Goal: Register for event/course

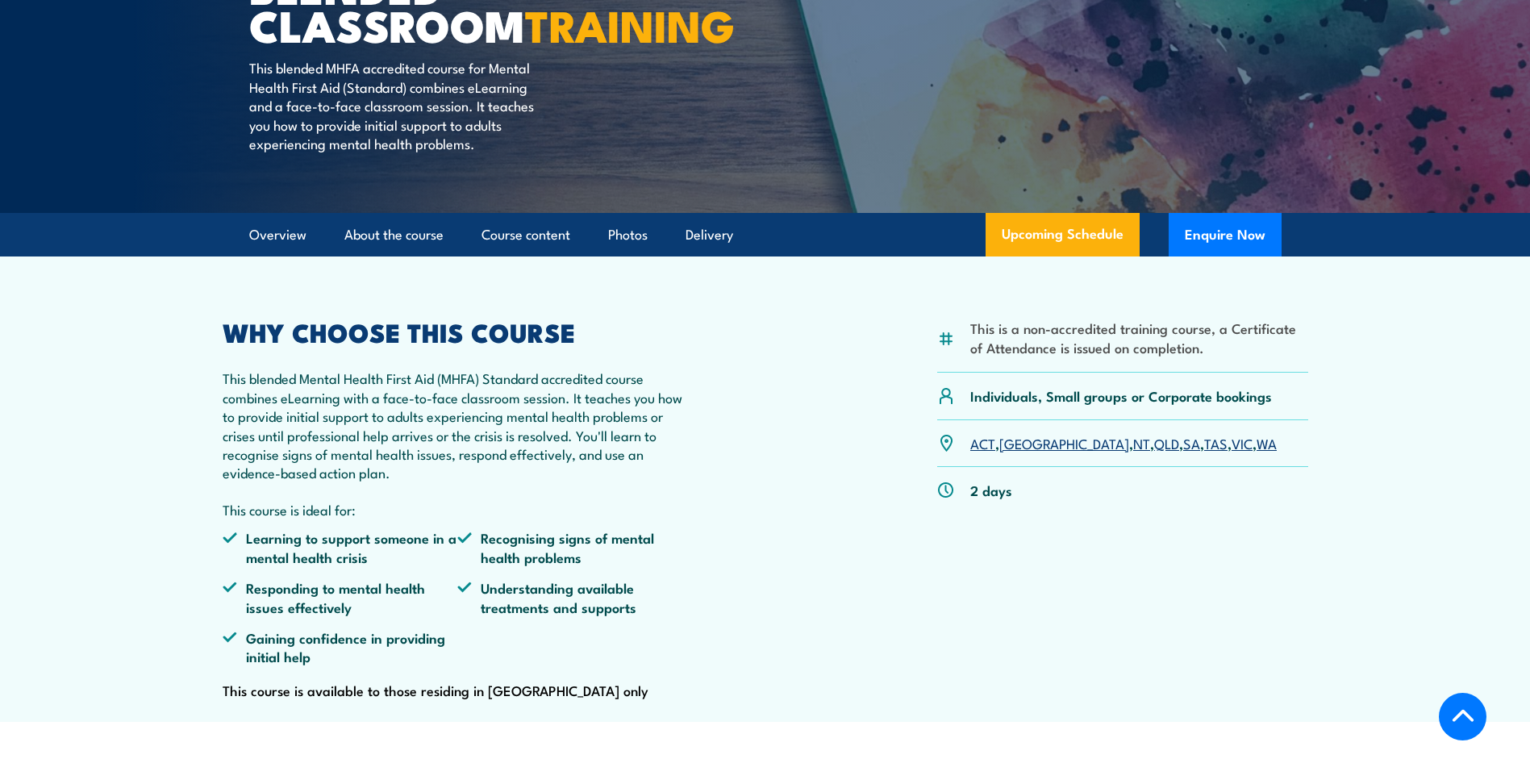
scroll to position [403, 0]
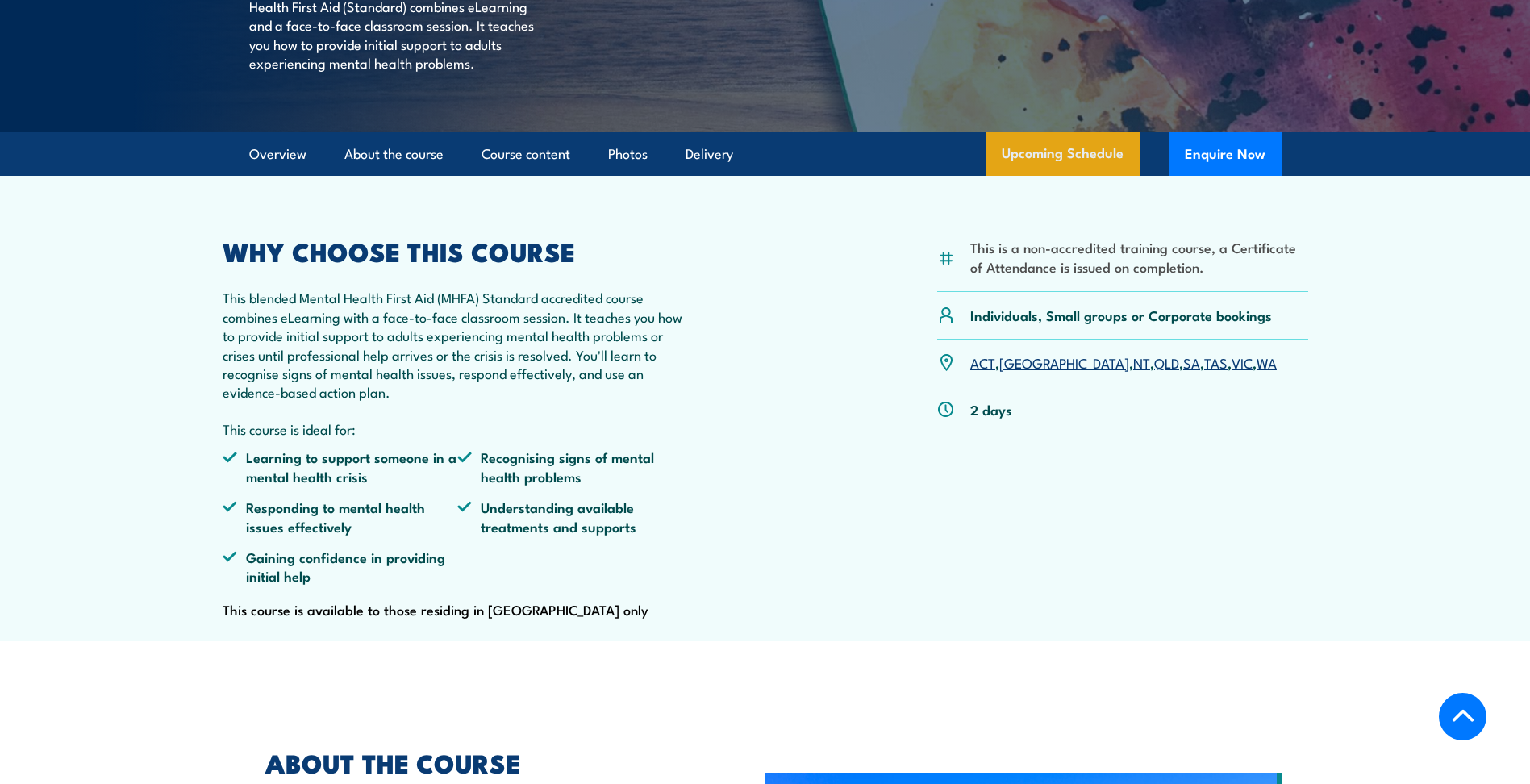
click at [1076, 176] on link "Upcoming Schedule" at bounding box center [1063, 154] width 154 height 43
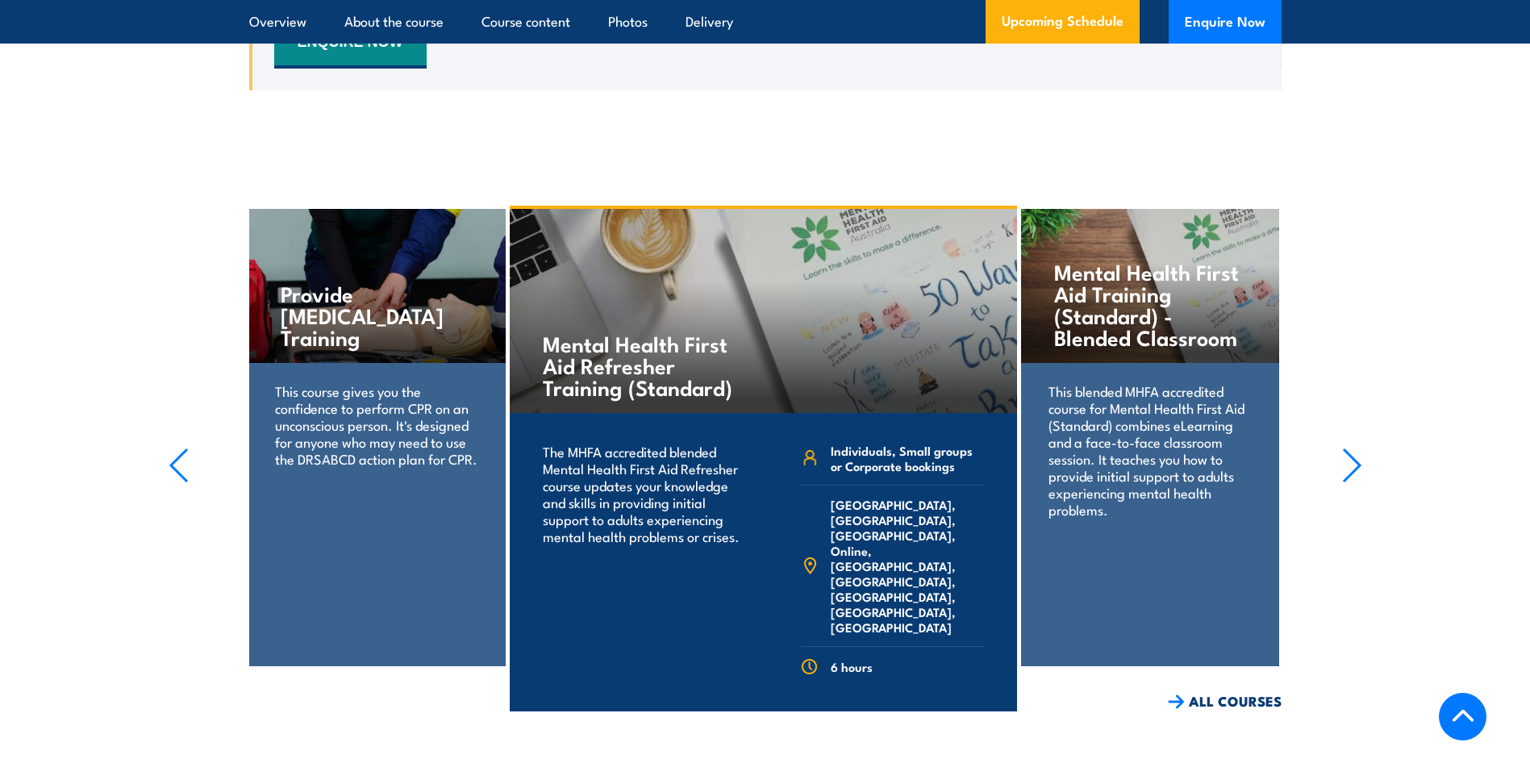
scroll to position [3523, 0]
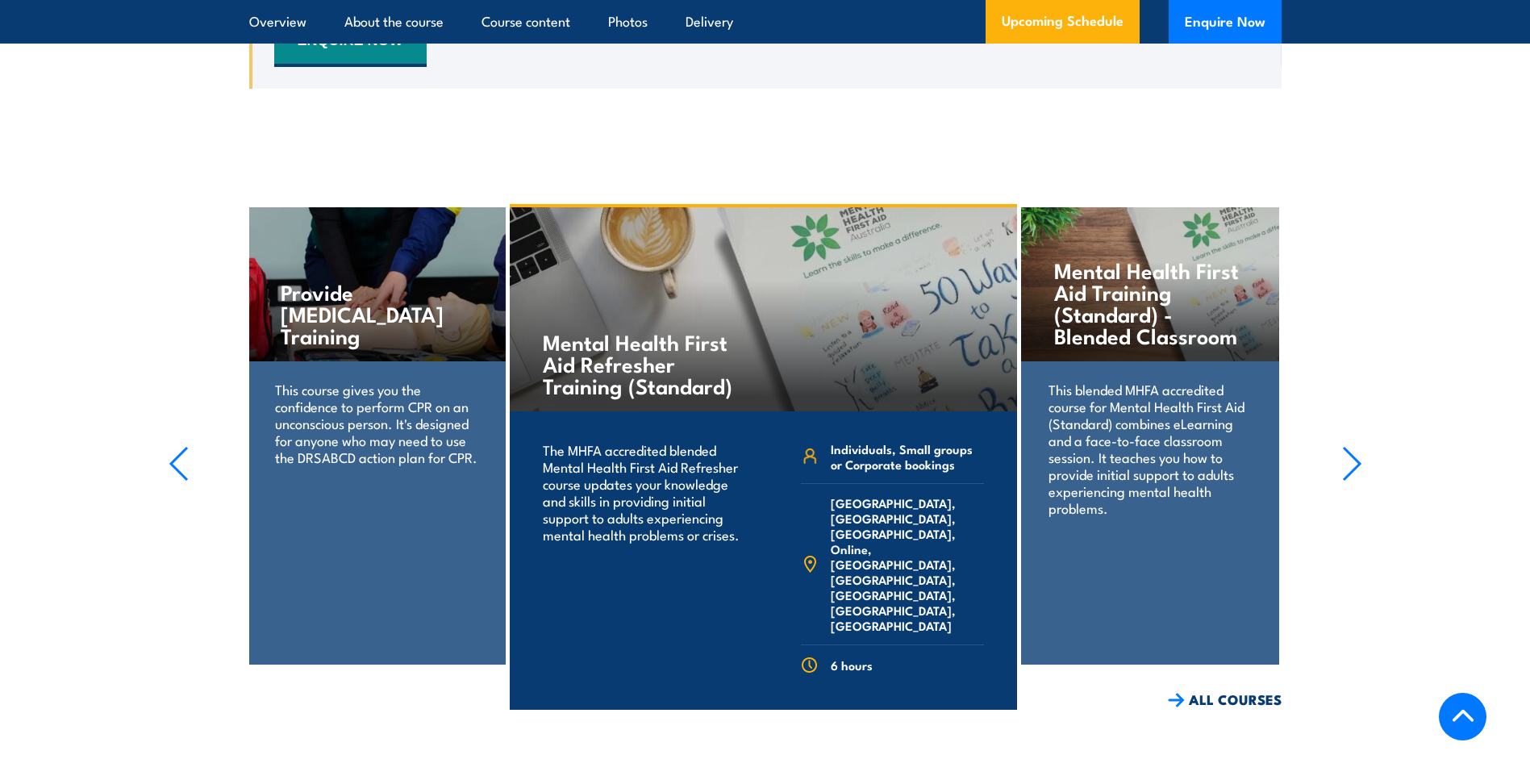
click at [932, 714] on link "COURSE DETAILS" at bounding box center [937, 735] width 160 height 42
click at [1118, 323] on h4 "Mental Health First Aid Training (Standard) - Blended Classroom" at bounding box center [1150, 302] width 191 height 87
click at [1345, 482] on icon "button" at bounding box center [1353, 464] width 20 height 35
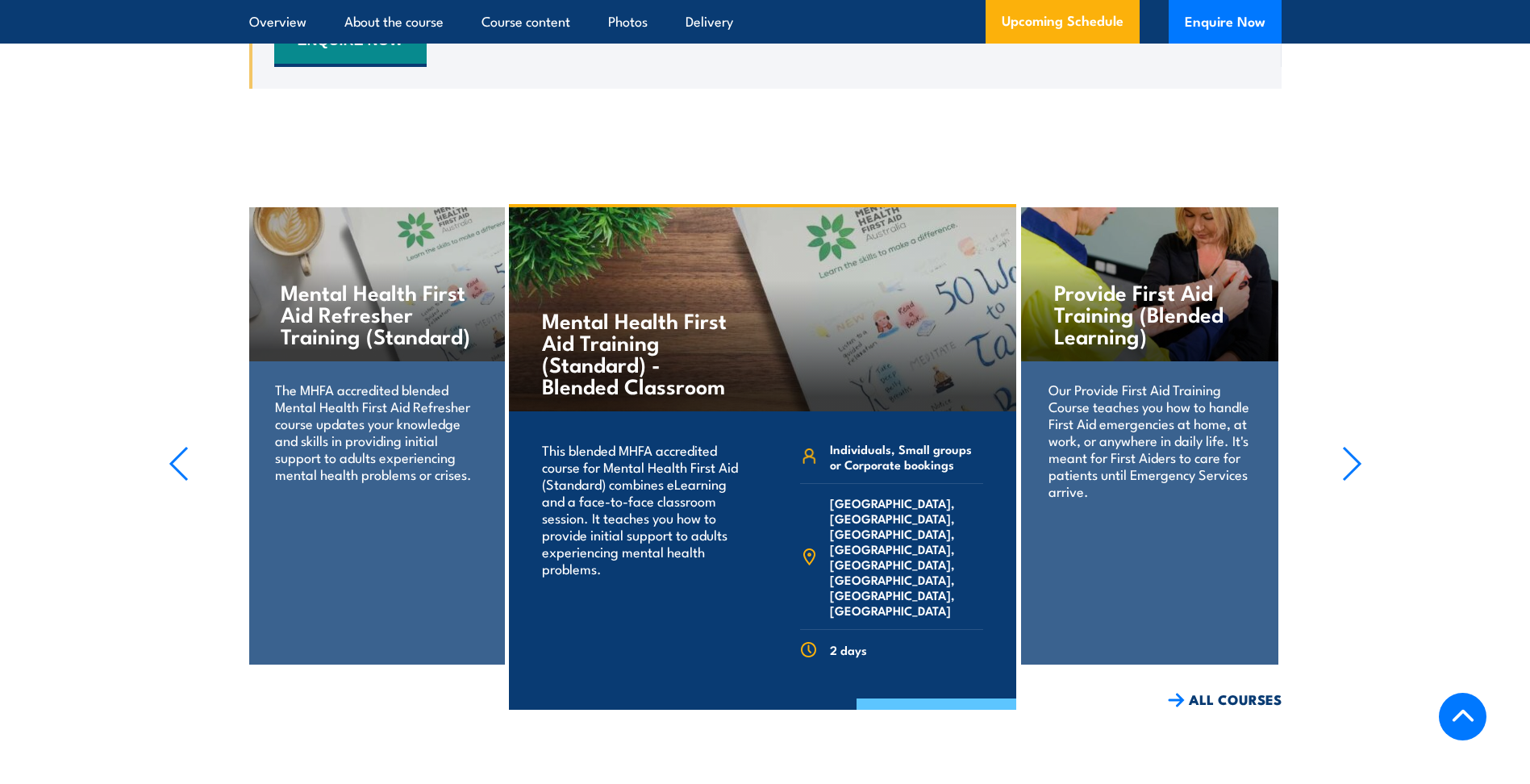
click at [915, 698] on link "COURSE DETAILS" at bounding box center [937, 719] width 160 height 42
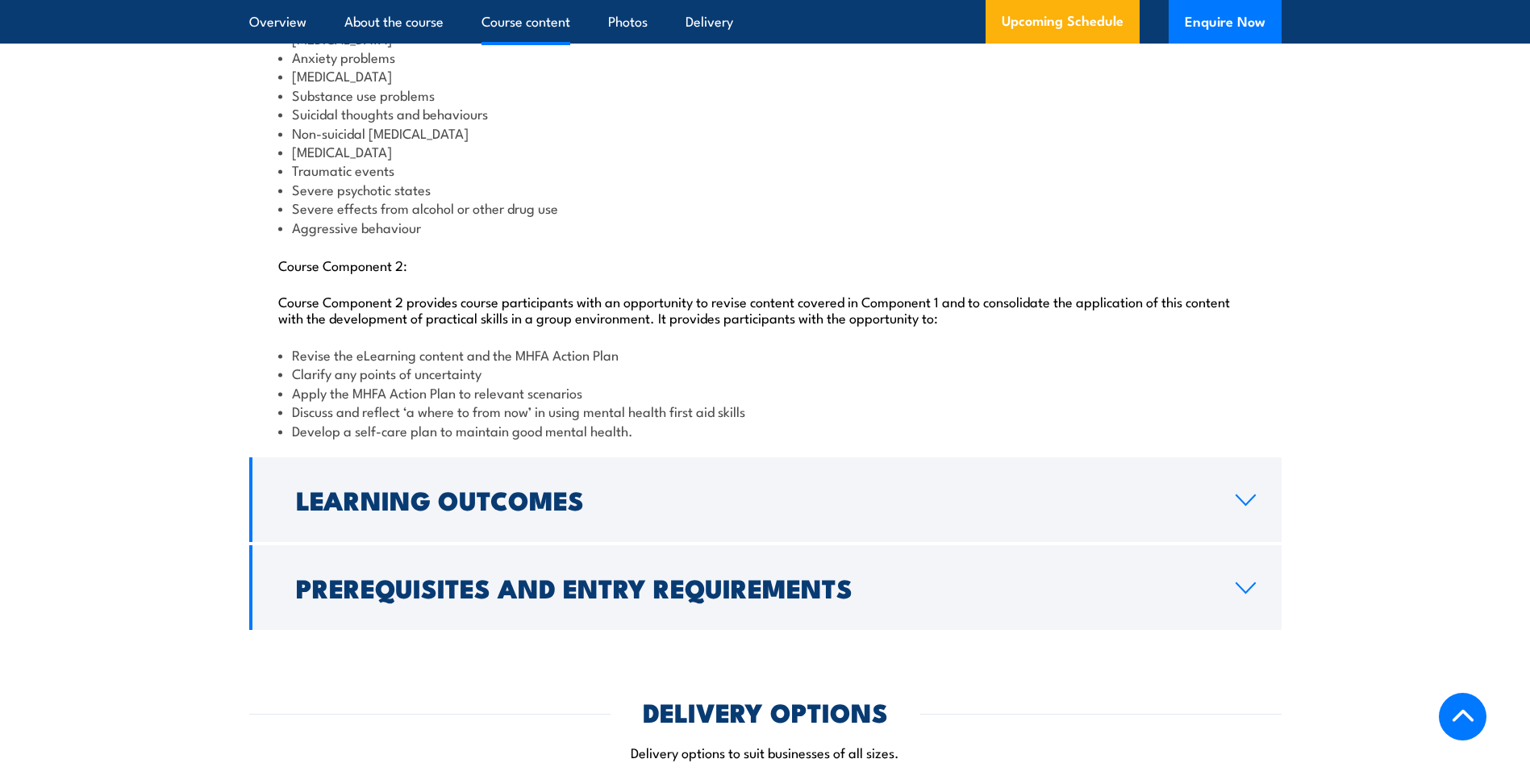
scroll to position [1855, 0]
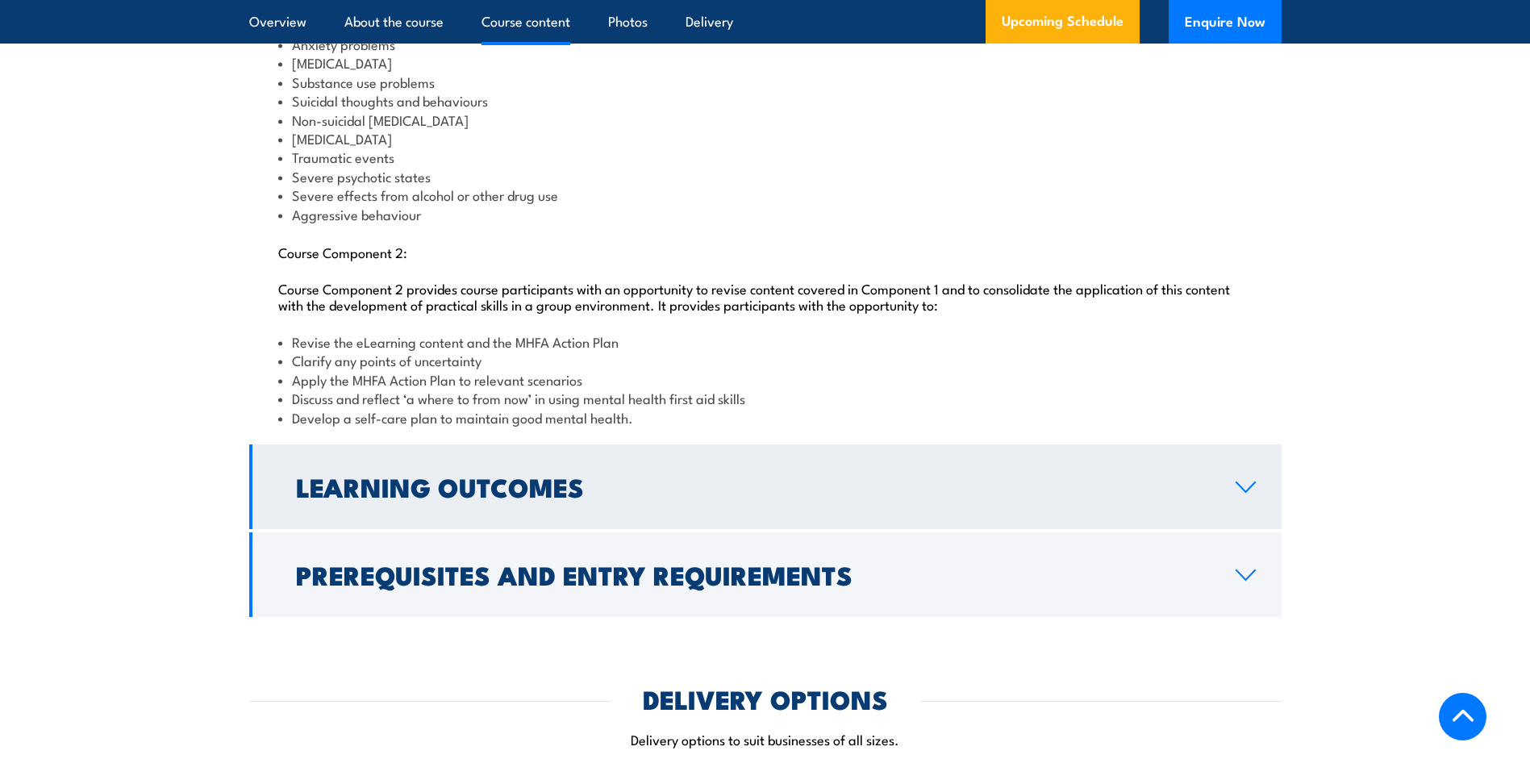
click at [1252, 493] on icon at bounding box center [1246, 487] width 22 height 13
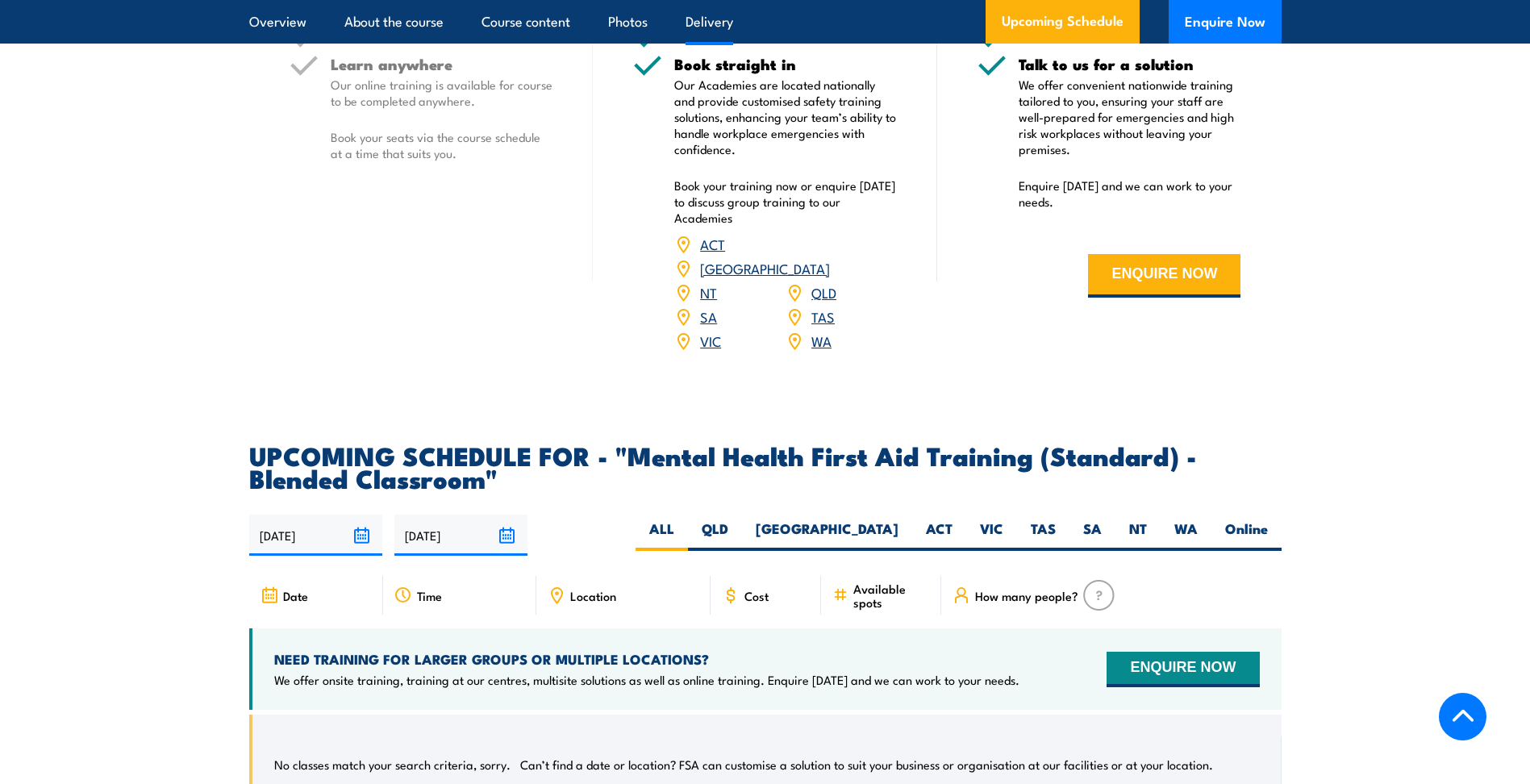
scroll to position [2301, 0]
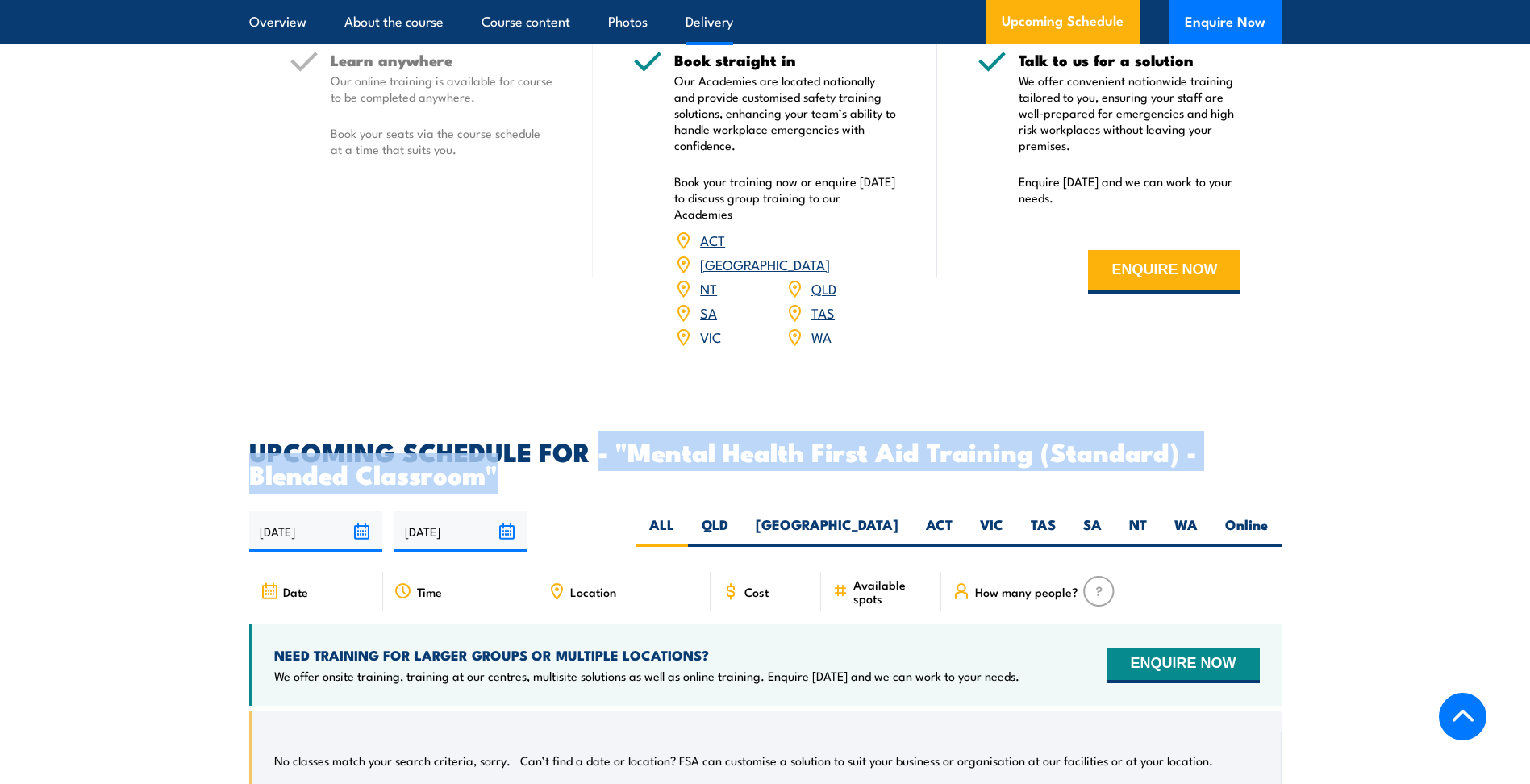
drag, startPoint x: 603, startPoint y: 473, endPoint x: 618, endPoint y: 491, distance: 23.4
click at [618, 485] on h2 "UPCOMING SCHEDULE FOR - "Mental Health First Aid Training (Standard) - Blended …" at bounding box center [765, 462] width 1032 height 45
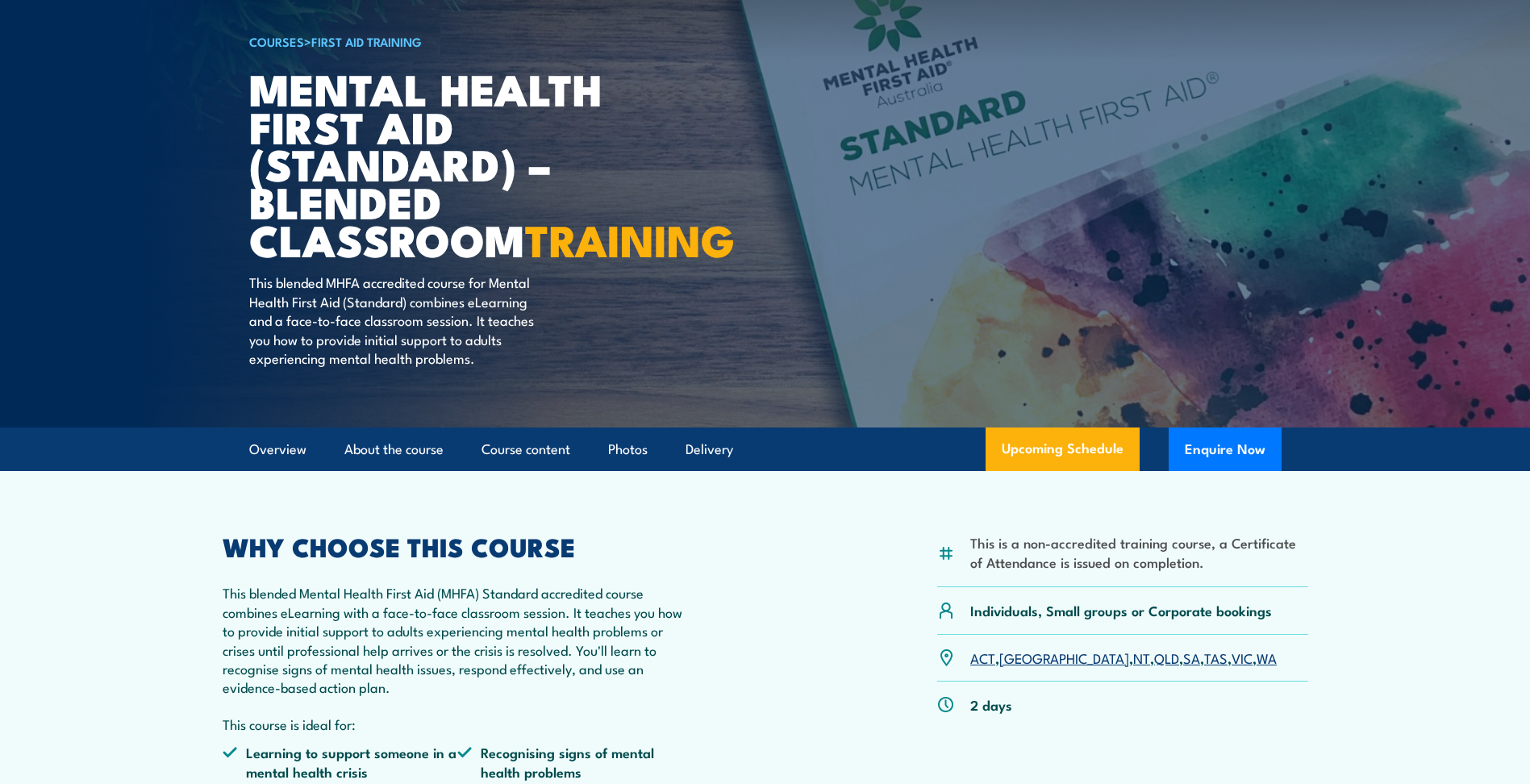
scroll to position [0, 0]
